Goal: Task Accomplishment & Management: Complete application form

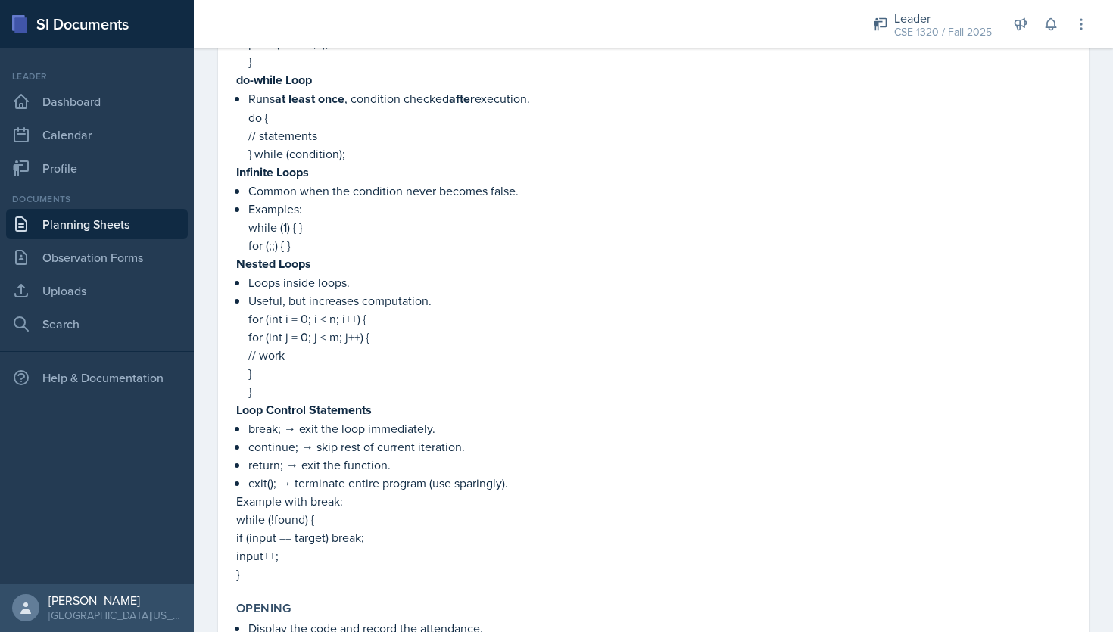
scroll to position [960, 0]
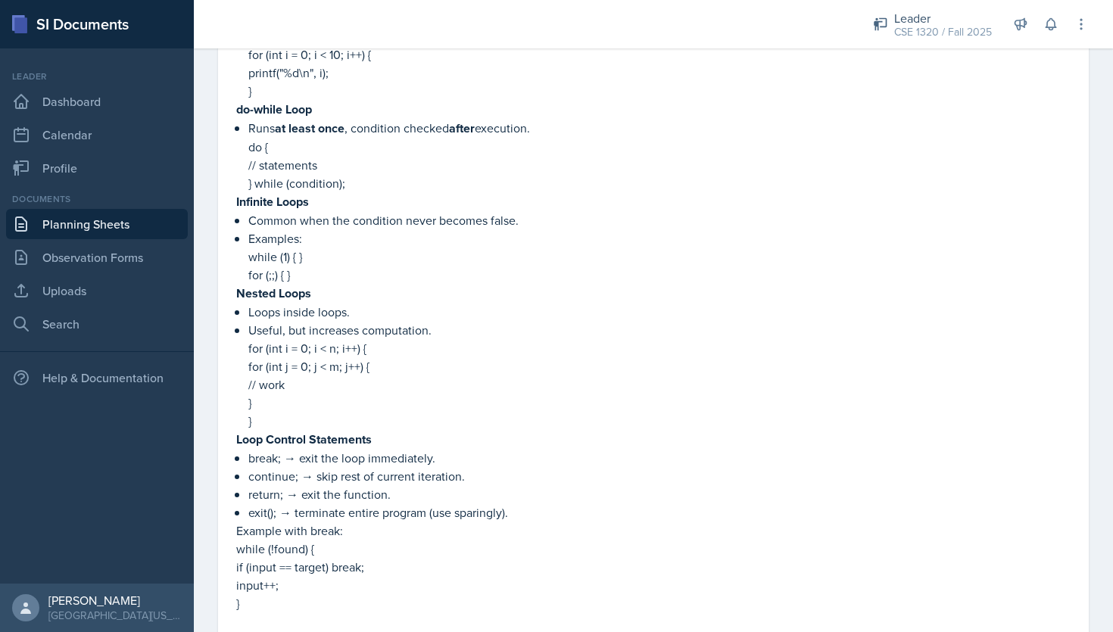
click at [132, 220] on link "Planning Sheets" at bounding box center [97, 224] width 182 height 30
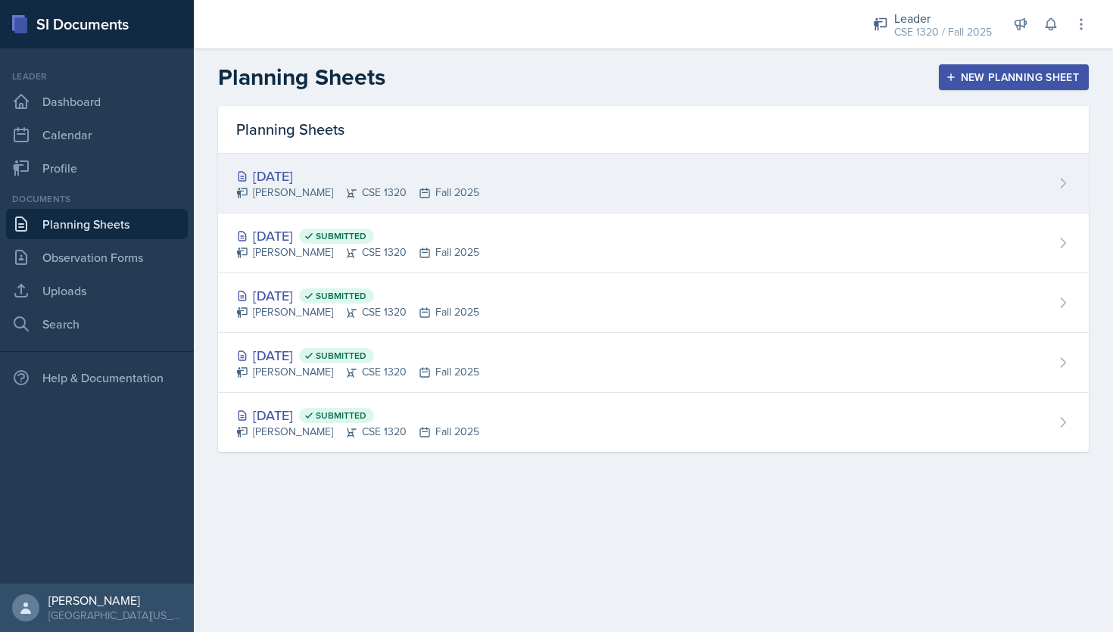
click at [522, 179] on div "[DATE] [PERSON_NAME] CSE 1320 Fall 2025" at bounding box center [653, 184] width 870 height 60
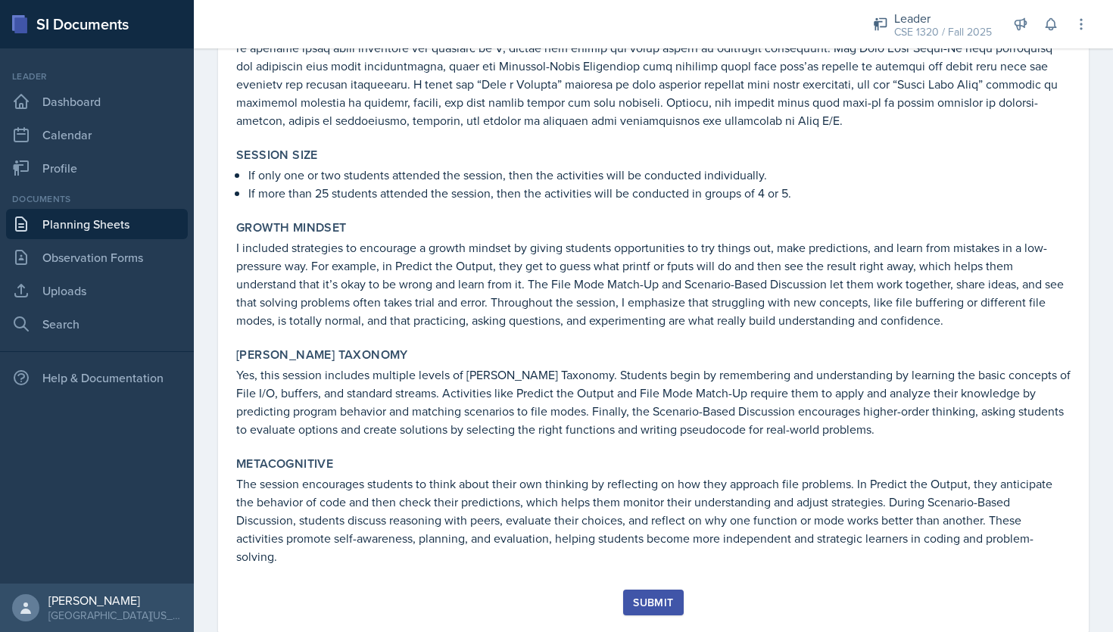
scroll to position [1998, 0]
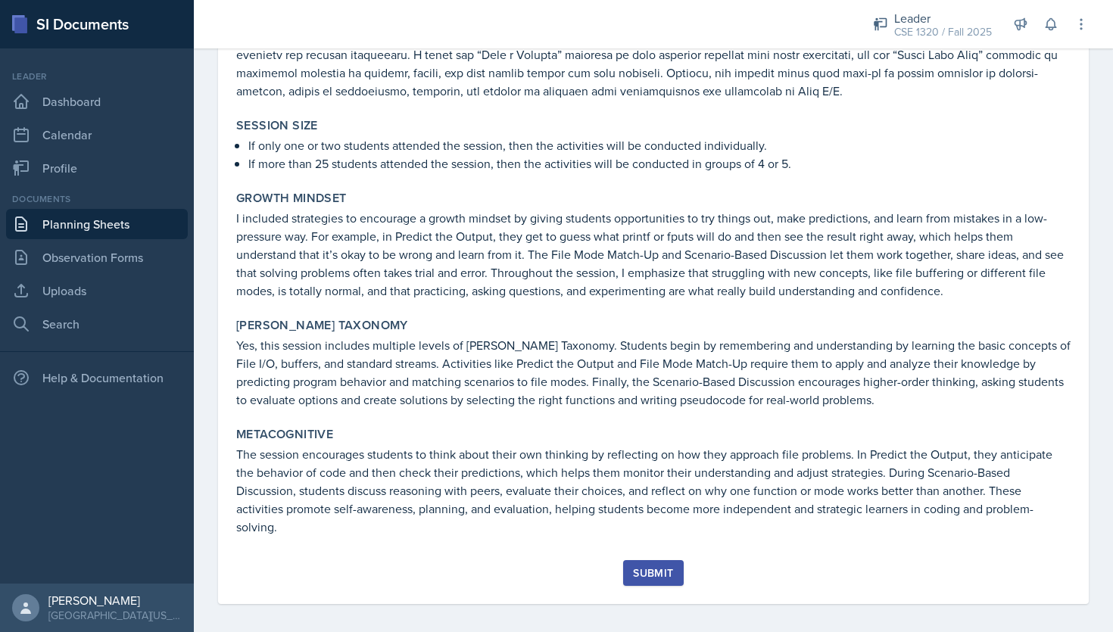
click at [649, 560] on button "Submit" at bounding box center [653, 573] width 60 height 26
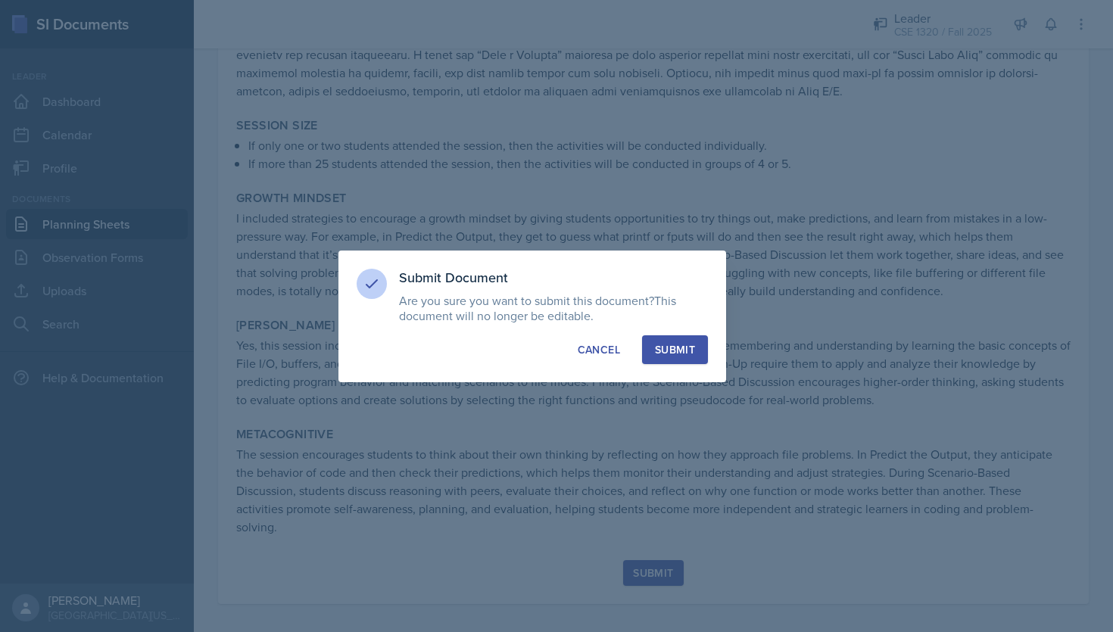
click at [676, 347] on div "Submit" at bounding box center [675, 349] width 40 height 15
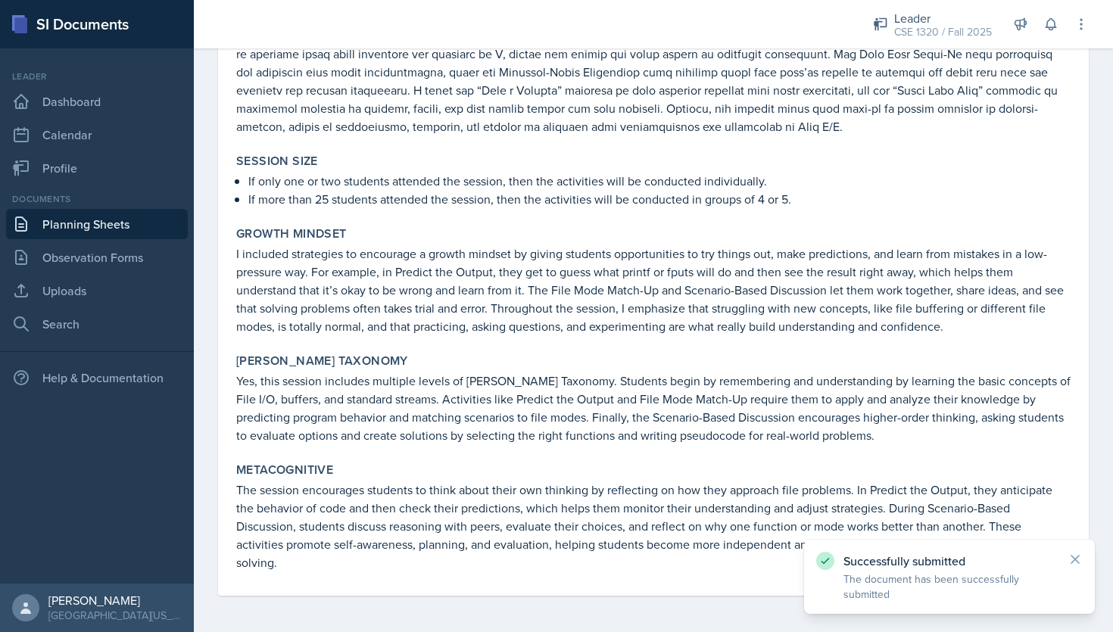
scroll to position [1954, 0]
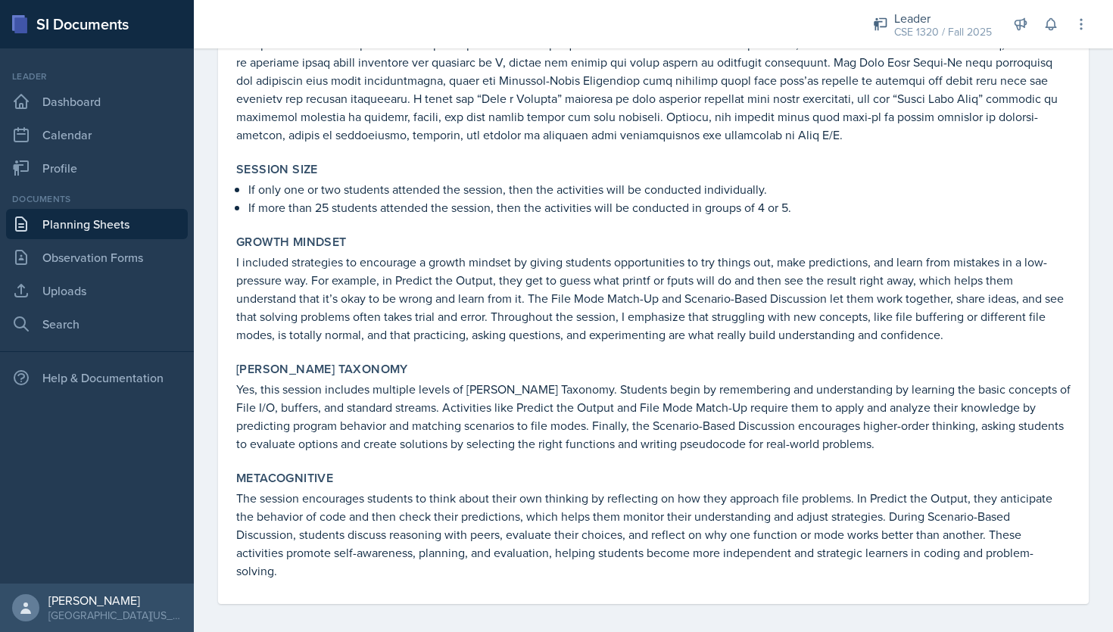
click at [103, 232] on link "Planning Sheets" at bounding box center [97, 224] width 182 height 30
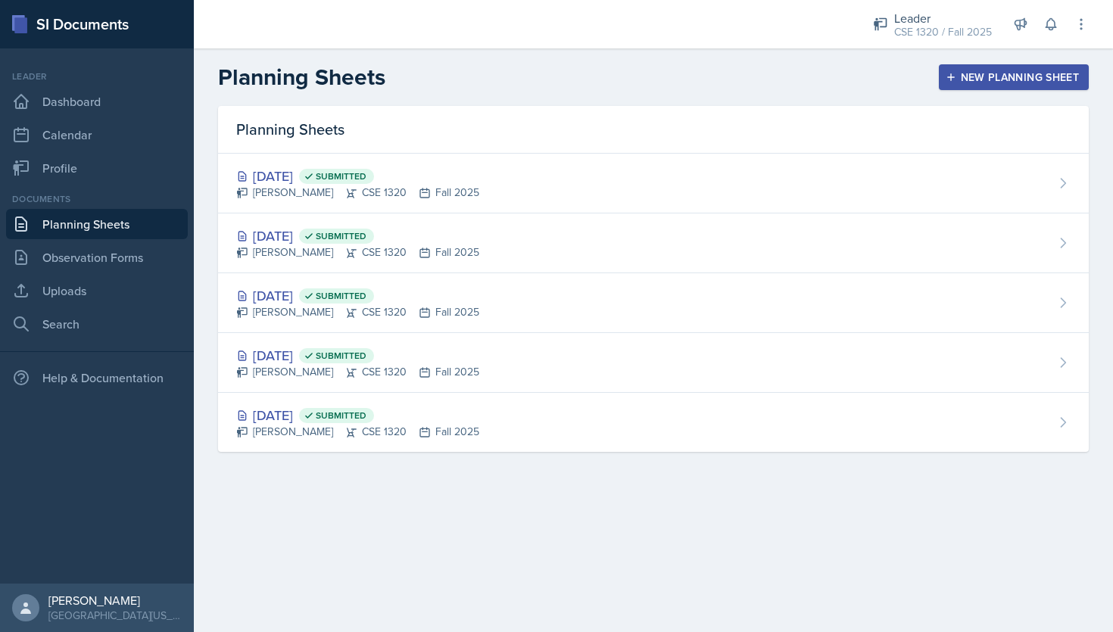
click at [104, 223] on link "Planning Sheets" at bounding box center [97, 224] width 182 height 30
click at [128, 235] on link "Planning Sheets" at bounding box center [97, 224] width 182 height 30
